Goal: Use online tool/utility

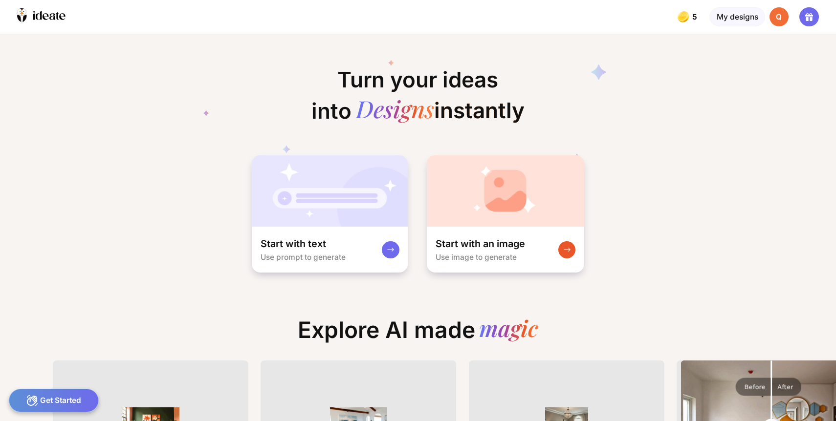
click at [373, 317] on div "Explore AI made magic" at bounding box center [418, 335] width 258 height 36
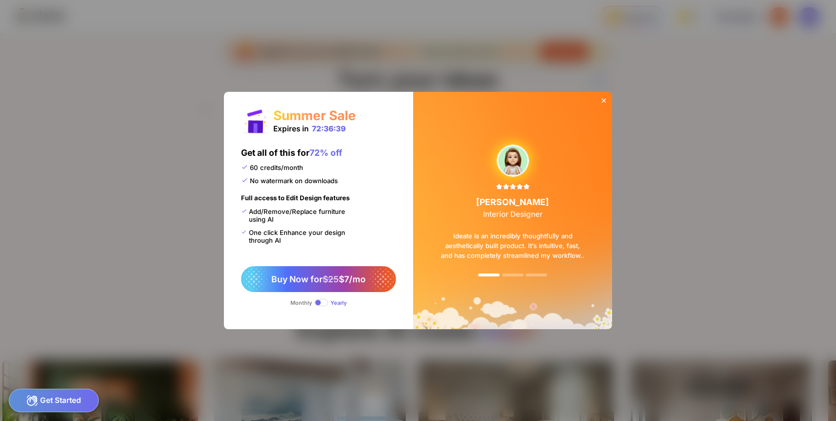
click at [328, 299] on span at bounding box center [321, 302] width 14 height 7
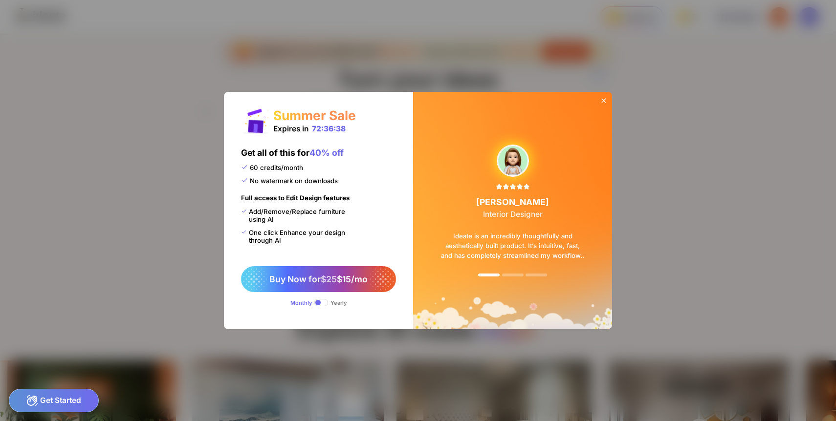
click at [328, 299] on span at bounding box center [321, 302] width 14 height 7
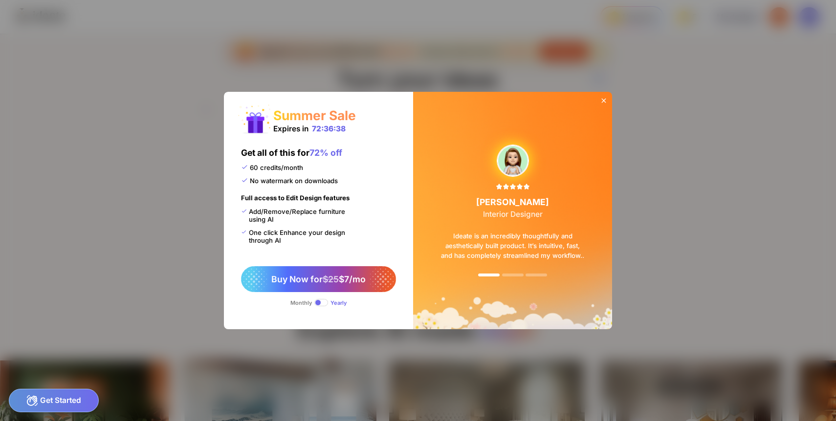
click at [328, 299] on span at bounding box center [321, 302] width 14 height 7
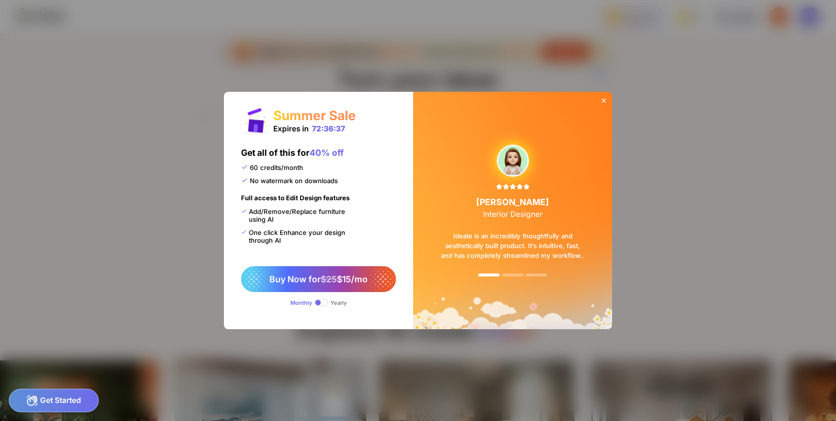
click at [328, 299] on span at bounding box center [321, 302] width 14 height 7
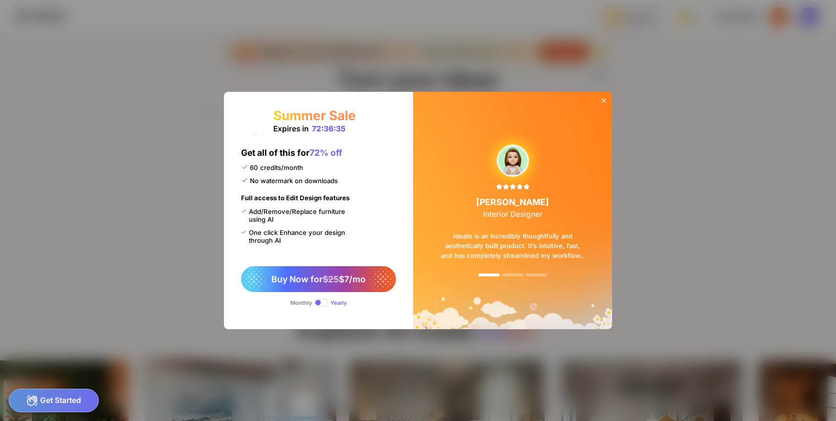
click at [600, 105] on icon at bounding box center [604, 101] width 8 height 8
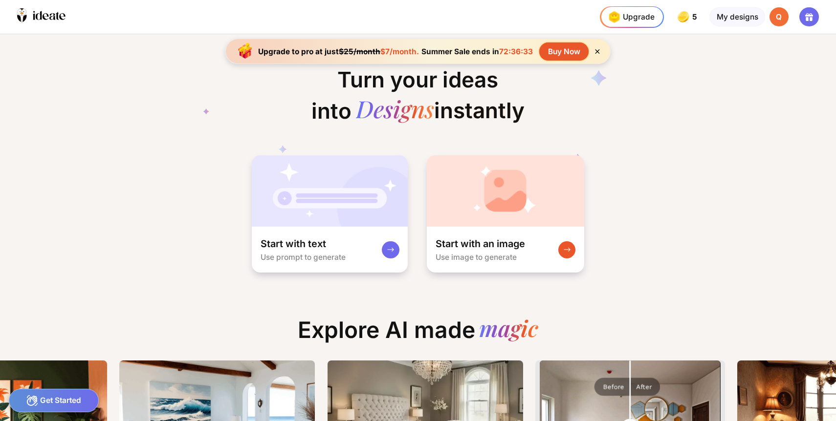
click at [595, 49] on icon at bounding box center [597, 51] width 4 height 4
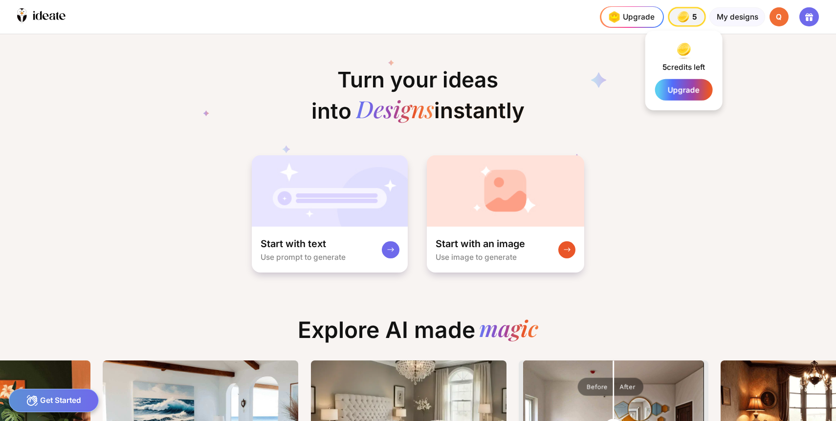
click at [690, 12] on img at bounding box center [682, 16] width 15 height 15
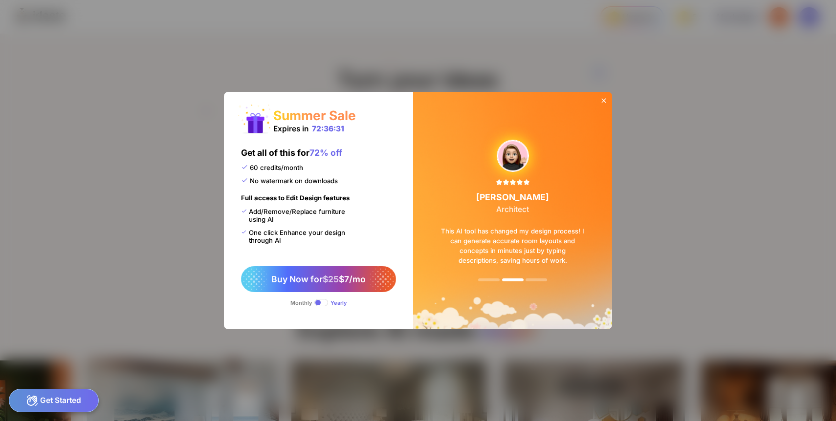
click at [601, 103] on icon at bounding box center [603, 100] width 4 height 4
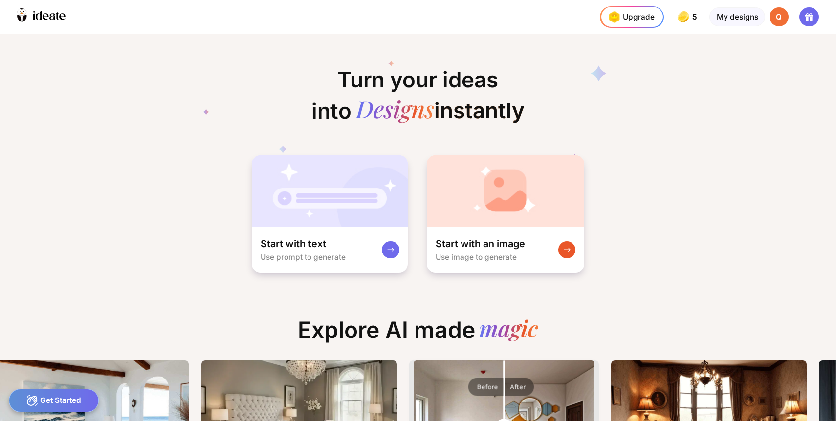
click at [69, 397] on div "Get Started" at bounding box center [54, 400] width 90 height 23
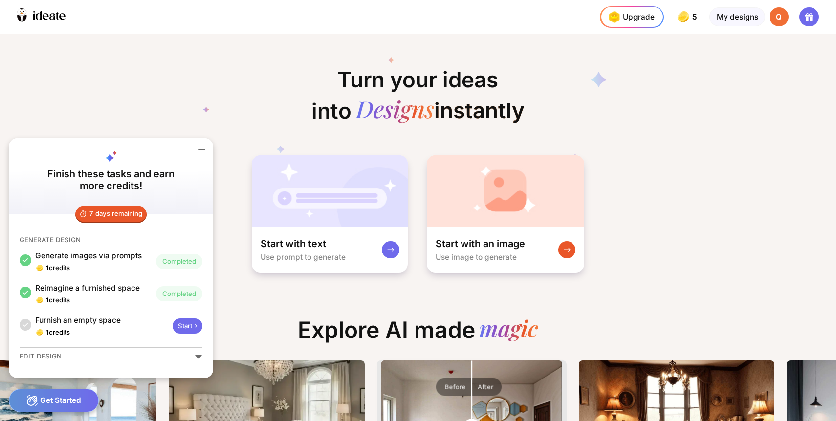
click at [172, 334] on div "Start" at bounding box center [186, 326] width 29 height 15
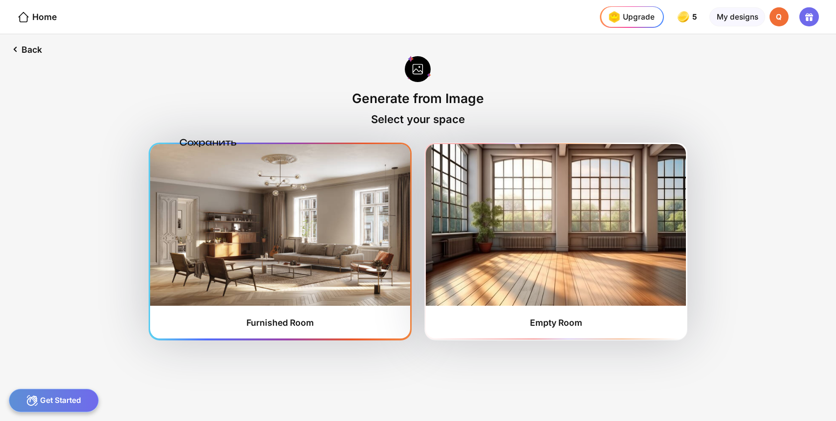
click at [343, 241] on img at bounding box center [279, 224] width 259 height 161
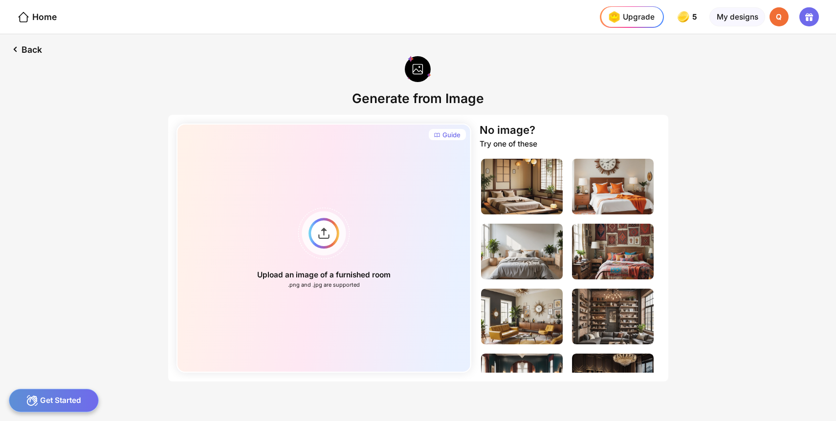
click at [43, 396] on div "Get Started" at bounding box center [54, 400] width 90 height 23
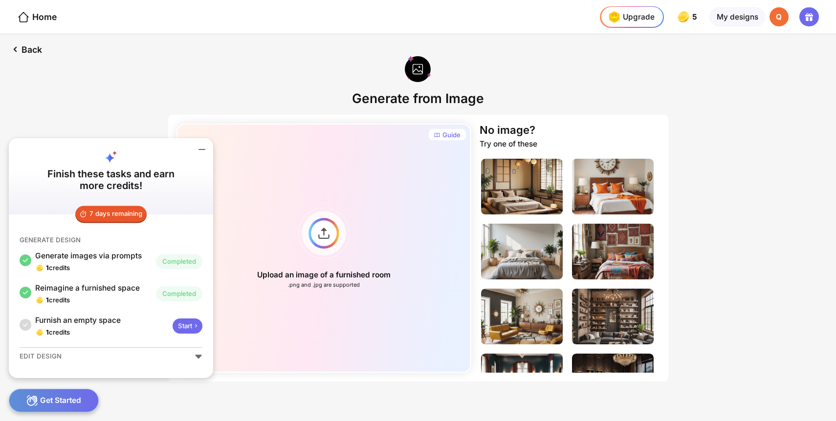
click at [303, 348] on div "Guide Upload an image of a furnished room .png and .jpg are supported No image?…" at bounding box center [418, 270] width 500 height 310
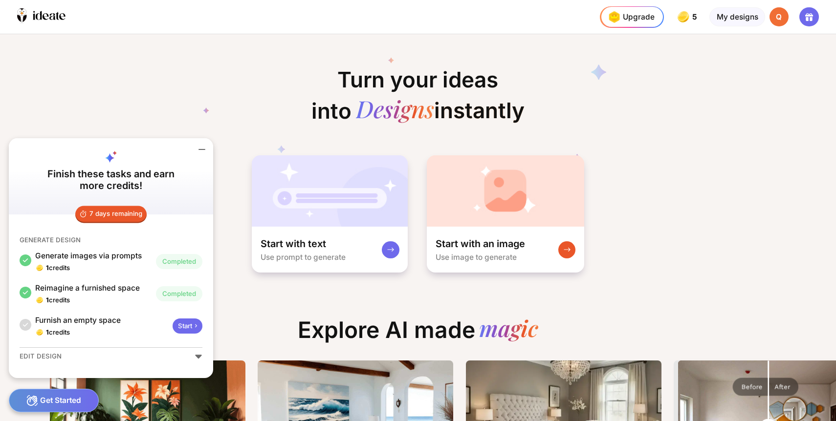
click at [56, 408] on div "Get Started" at bounding box center [54, 400] width 90 height 23
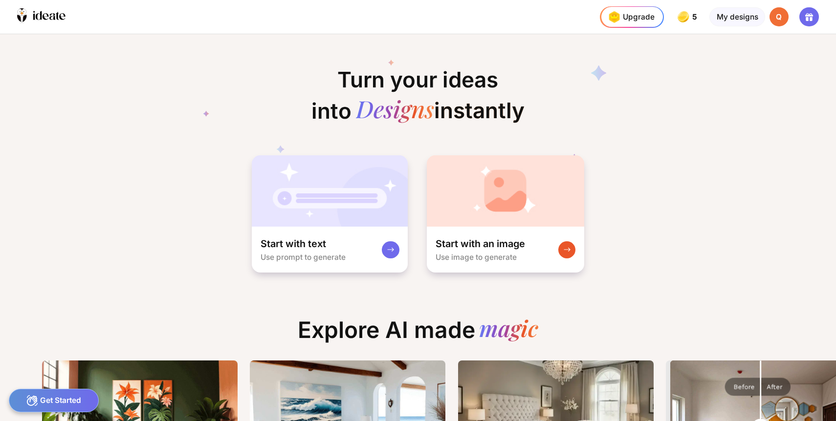
click at [56, 408] on div "Get Started" at bounding box center [54, 400] width 90 height 23
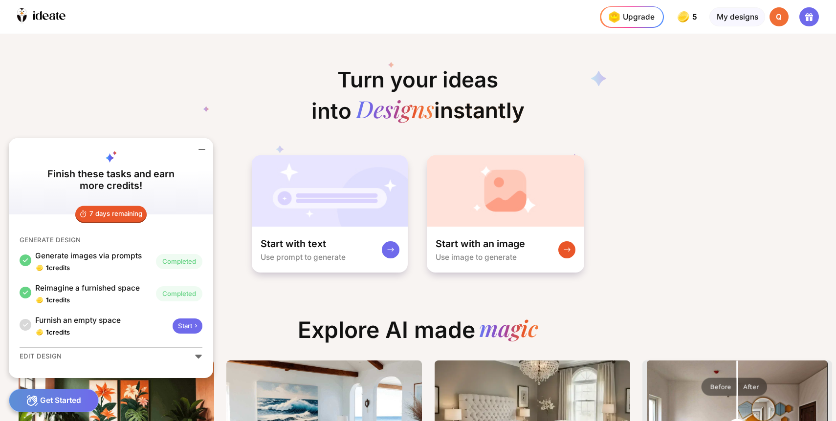
click at [171, 358] on div "7 days remaining GENERATE DESIGN Generate images via prompts 1 credits Complete…" at bounding box center [111, 296] width 204 height 164
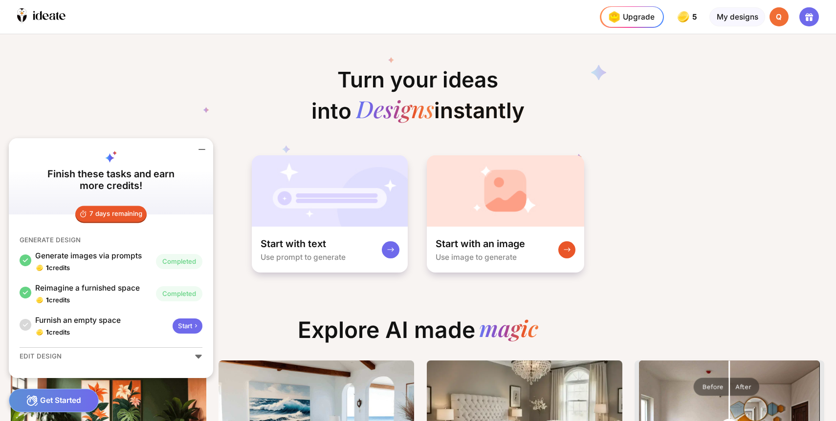
click at [194, 361] on icon at bounding box center [198, 357] width 8 height 8
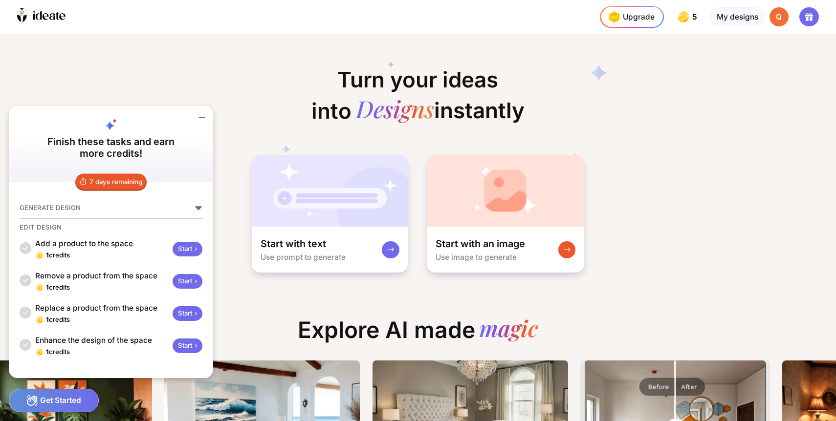
click at [194, 212] on icon at bounding box center [198, 208] width 8 height 8
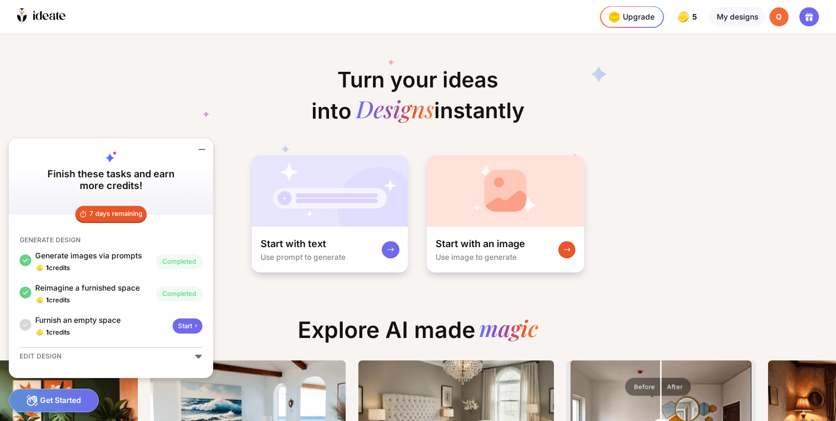
click at [172, 334] on div "Start" at bounding box center [186, 326] width 29 height 15
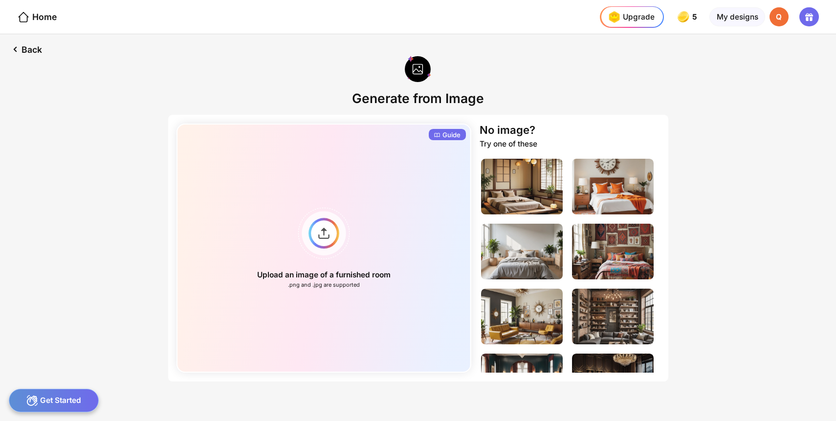
click at [453, 131] on div "Guide" at bounding box center [451, 135] width 18 height 9
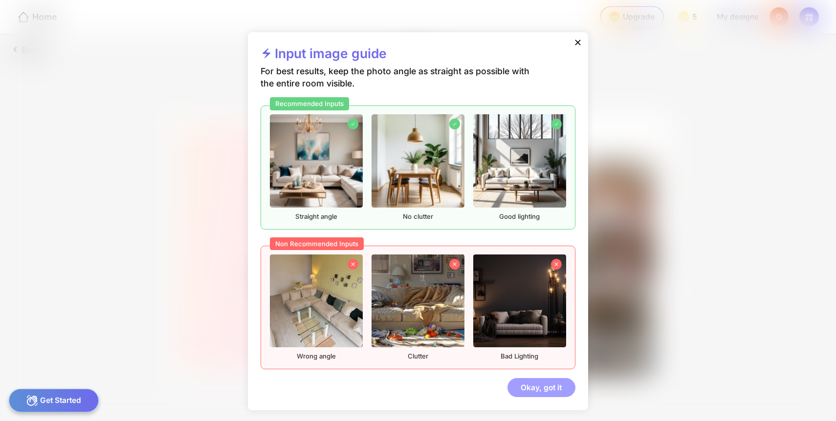
click at [528, 378] on div "Okay, got it" at bounding box center [541, 388] width 68 height 20
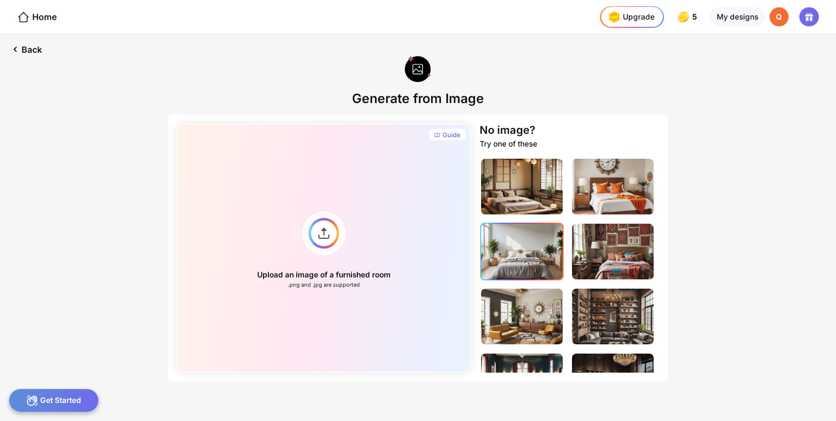
click at [514, 238] on img at bounding box center [522, 252] width 82 height 56
